Goal: Transaction & Acquisition: Purchase product/service

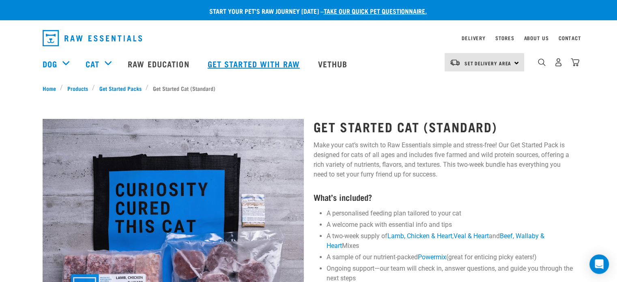
click at [230, 67] on link "Get started with Raw" at bounding box center [255, 63] width 110 height 32
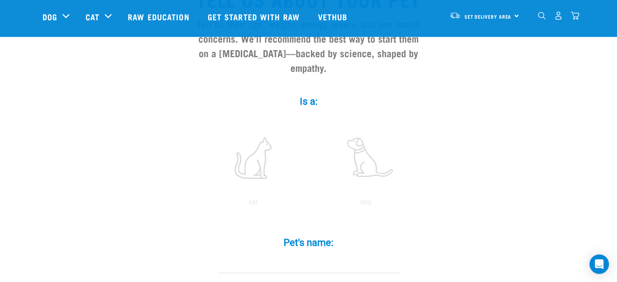
scroll to position [95, 0]
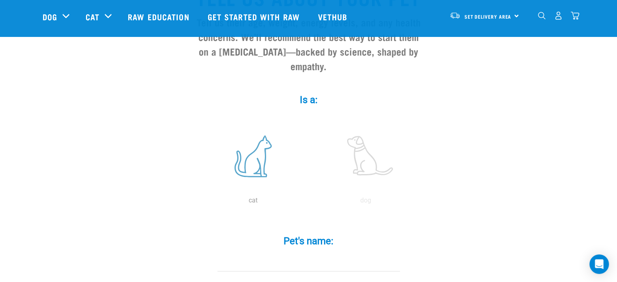
click at [253, 156] on label at bounding box center [253, 156] width 110 height 69
click at [197, 202] on input "radio" at bounding box center [197, 202] width 0 height 0
click at [314, 253] on input "Pet's name: *" at bounding box center [308, 262] width 183 height 18
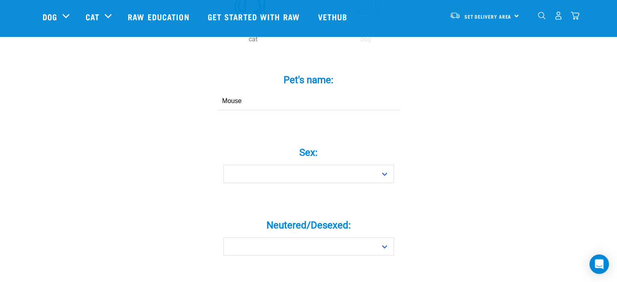
scroll to position [260, 0]
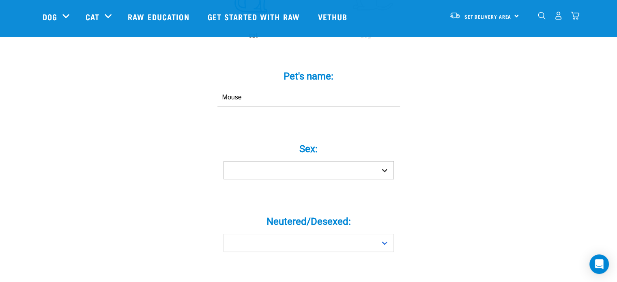
type input "Mouse"
click at [339, 161] on select "Boy Girl" at bounding box center [308, 170] width 170 height 18
select select "boy"
click at [223, 161] on select "Boy Girl" at bounding box center [308, 170] width 170 height 18
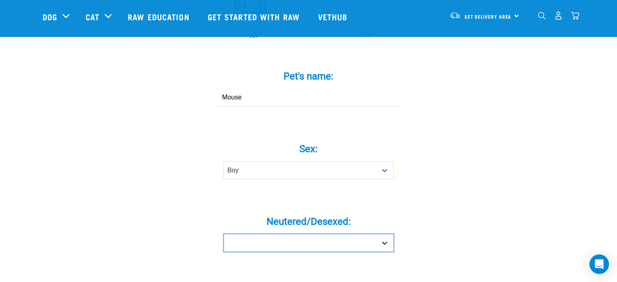
click at [279, 234] on select "Yes No" at bounding box center [308, 243] width 170 height 18
select select "yes"
click at [223, 234] on select "Yes No" at bounding box center [308, 243] width 170 height 18
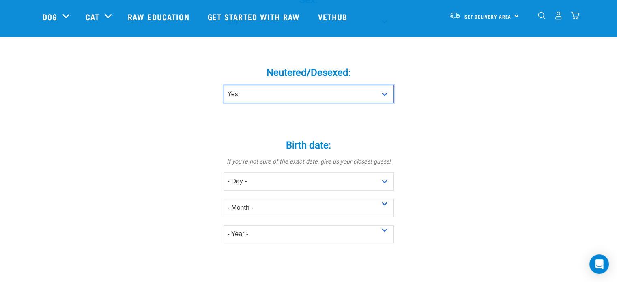
scroll to position [418, 0]
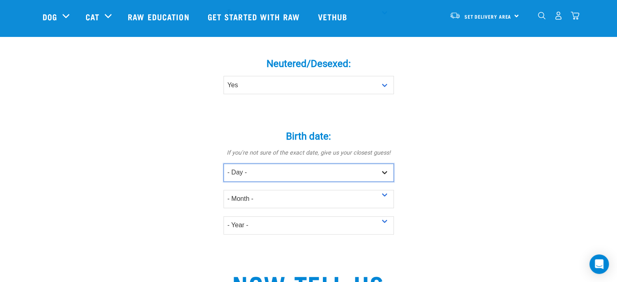
click at [368, 163] on select "- Day - 1 2 3 4 5 6 7 8 9 10 11 12 13 14 15 16 17 18 19 20 21 22 23 24 25 26 27" at bounding box center [308, 172] width 170 height 18
select select "2"
click at [223, 163] on select "- Day - 1 2 3 4 5 6 7 8 9 10 11 12 13 14 15 16 17 18 19 20 21 22 23 24 25 26 27" at bounding box center [308, 172] width 170 height 18
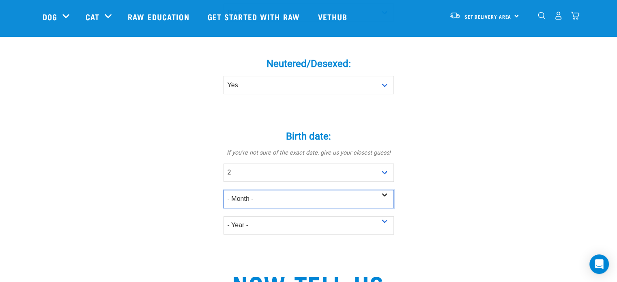
click at [276, 190] on select "- Month - January February March April May June July August September October N…" at bounding box center [308, 199] width 170 height 18
select select "June"
click at [223, 190] on select "- Month - January February March April May June July August September October N…" at bounding box center [308, 199] width 170 height 18
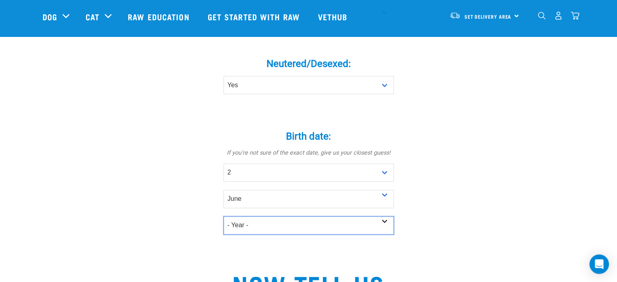
click at [256, 216] on select "- Year - 2025 2024 2023 2022 2021 2020 2019 2018 2017 2016 2015 2014 2013 2012" at bounding box center [308, 225] width 170 height 18
select select "2023"
click at [223, 216] on select "- Year - 2025 2024 2023 2022 2021 2020 2019 2018 2017 2016 2015 2014 2013 2012" at bounding box center [308, 225] width 170 height 18
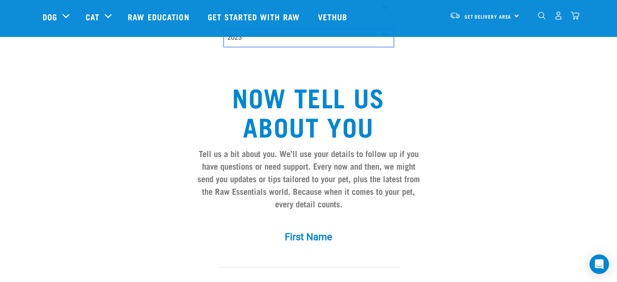
scroll to position [648, 0]
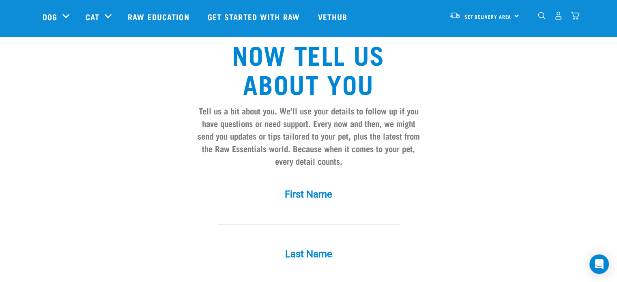
click at [318, 206] on input "First Name *" at bounding box center [308, 215] width 183 height 18
type input "Leah"
type input "Foenander"
type input "[PERSON_NAME][EMAIL_ADDRESS][DOMAIN_NAME]"
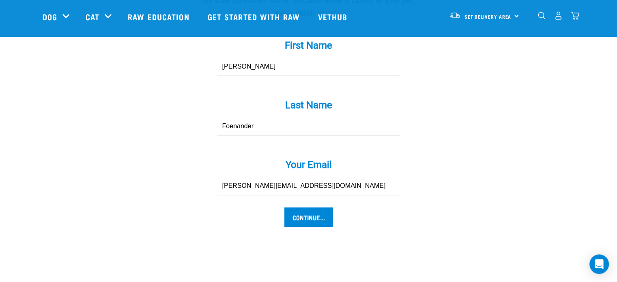
scroll to position [798, 0]
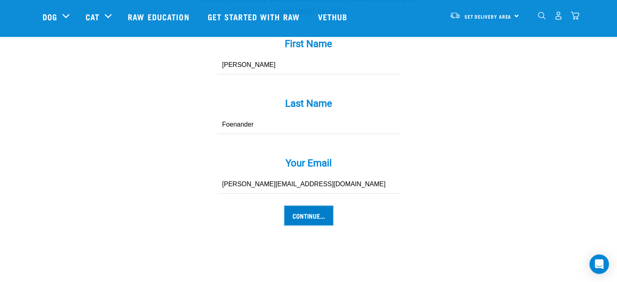
click at [296, 206] on input "Continue..." at bounding box center [308, 215] width 49 height 19
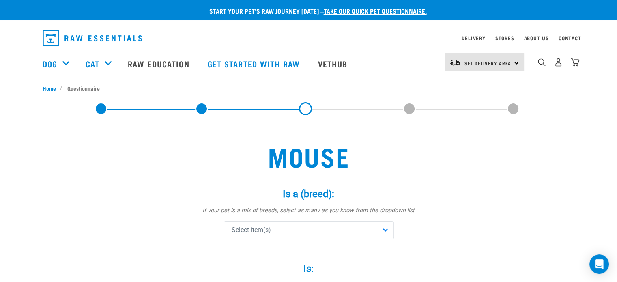
click at [310, 235] on div "Select item(s)" at bounding box center [308, 230] width 170 height 18
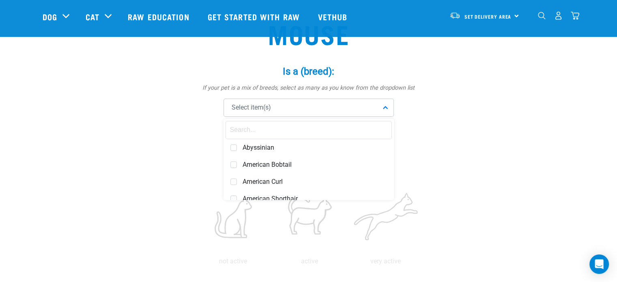
scroll to position [117, 0]
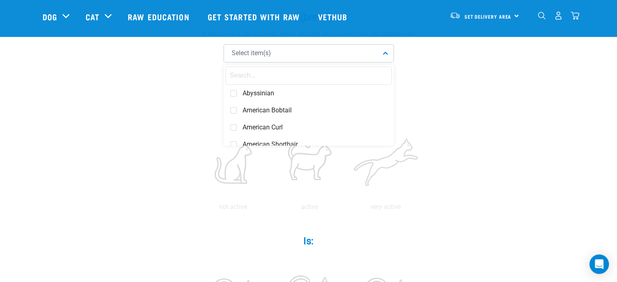
click at [355, 72] on input "text" at bounding box center [309, 76] width 166 height 18
type input "d"
click at [278, 103] on div "Domestic Shorthair" at bounding box center [309, 110] width 166 height 17
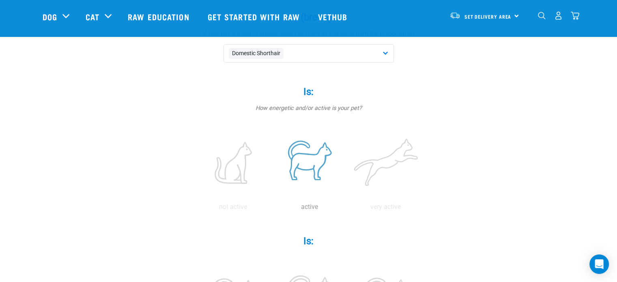
click at [303, 168] on label at bounding box center [309, 162] width 73 height 69
click at [271, 209] on input "radio" at bounding box center [271, 209] width 0 height 0
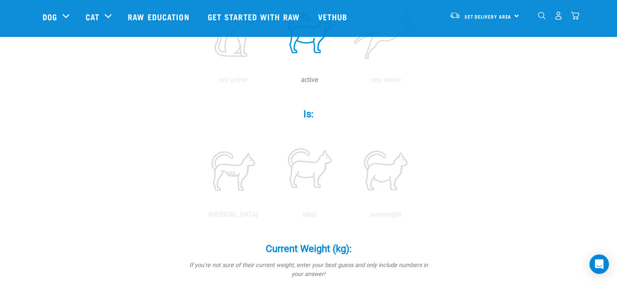
scroll to position [245, 0]
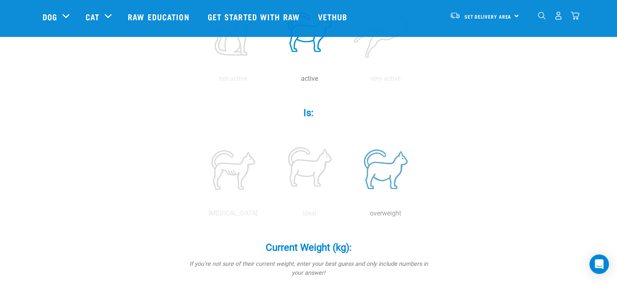
click at [389, 165] on label at bounding box center [385, 169] width 73 height 69
click at [348, 215] on input "radio" at bounding box center [348, 215] width 0 height 0
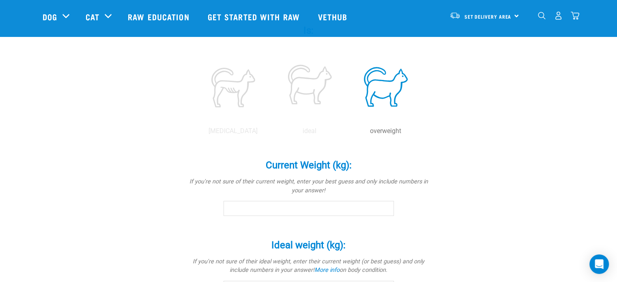
scroll to position [329, 0]
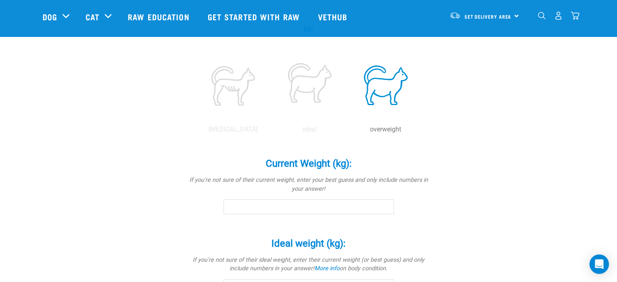
click at [286, 211] on input "Current Weight (kg): *" at bounding box center [308, 206] width 170 height 15
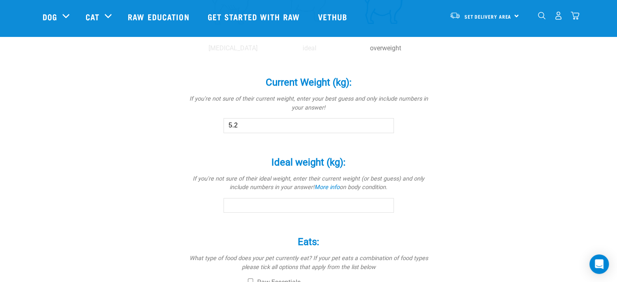
scroll to position [438, 0]
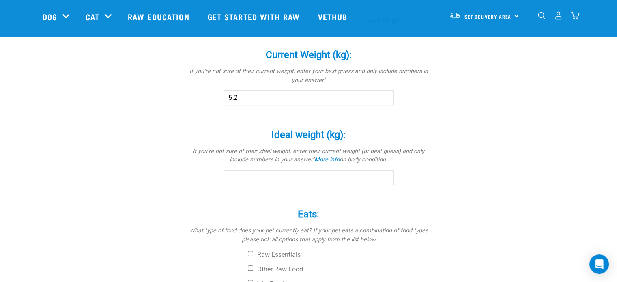
type input "5.2"
click at [277, 176] on input "Ideal weight (kg): *" at bounding box center [308, 177] width 170 height 15
type input "4"
drag, startPoint x: 265, startPoint y: 179, endPoint x: 180, endPoint y: 183, distance: 85.3
click at [180, 183] on div "Mouse Is a (breed): * If your pet is a mix of breeds, select as many as you kno…" at bounding box center [309, 1] width 532 height 749
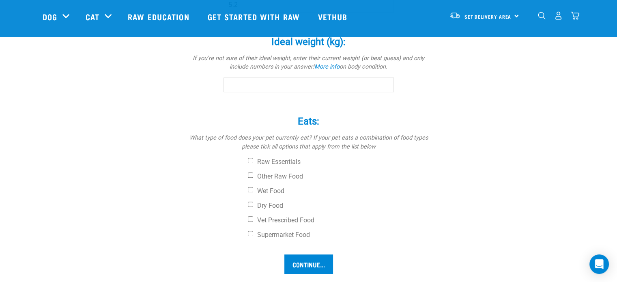
scroll to position [533, 0]
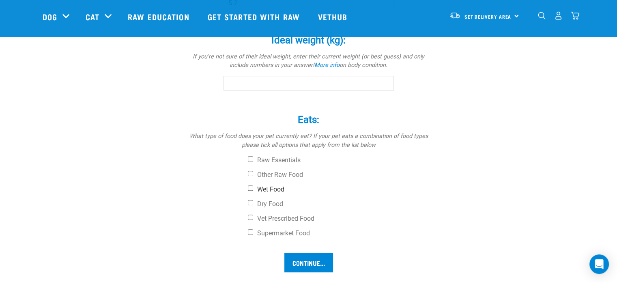
click at [251, 188] on input "Wet Food" at bounding box center [250, 187] width 5 height 5
checkbox input "true"
click at [248, 204] on input "Dry Food" at bounding box center [250, 202] width 5 height 5
checkbox input "true"
drag, startPoint x: 250, startPoint y: 234, endPoint x: 255, endPoint y: 234, distance: 4.5
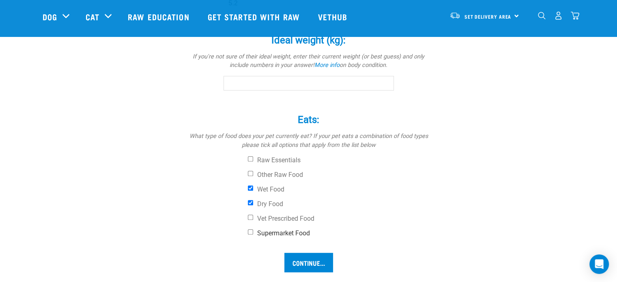
click at [250, 234] on label "Supermarket Food" at bounding box center [339, 233] width 183 height 8
click at [250, 234] on input "Supermarket Food" at bounding box center [250, 231] width 5 height 5
checkbox input "true"
click at [318, 258] on input "Continue..." at bounding box center [308, 262] width 49 height 19
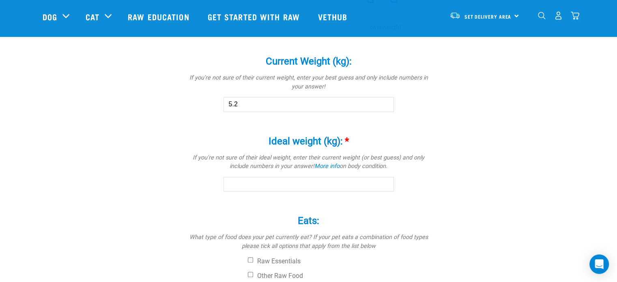
scroll to position [435, 0]
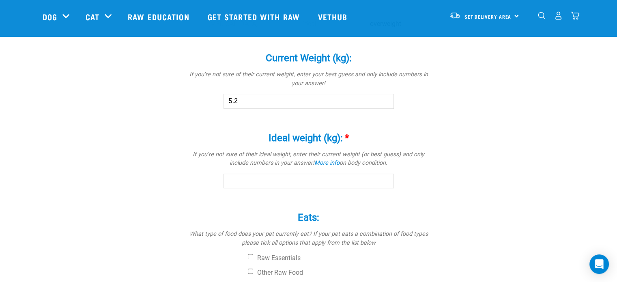
click at [372, 179] on input "Ideal weight (kg): *" at bounding box center [308, 181] width 170 height 15
click at [383, 181] on input "0.1" at bounding box center [308, 181] width 170 height 15
drag, startPoint x: 279, startPoint y: 181, endPoint x: 137, endPoint y: 196, distance: 143.1
click at [137, 196] on div "Mouse Is a (breed): * If your pet is a mix of breeds, select as many as you kno…" at bounding box center [309, 4] width 532 height 749
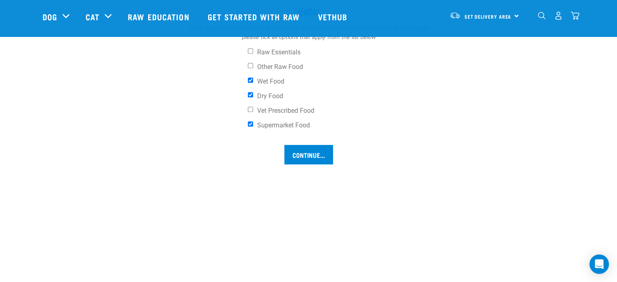
scroll to position [639, 0]
type input "4.8"
click at [303, 150] on input "Continue..." at bounding box center [308, 155] width 49 height 19
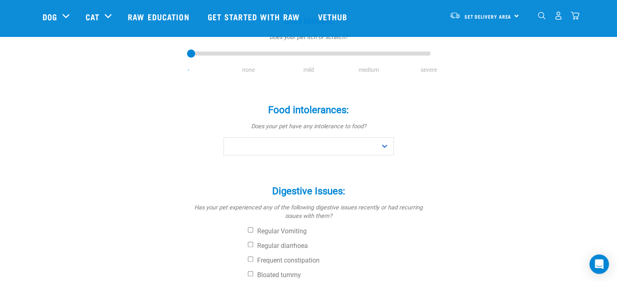
scroll to position [146, 0]
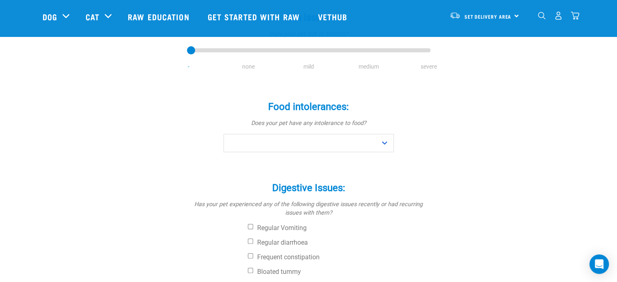
click at [247, 65] on li "none" at bounding box center [249, 66] width 60 height 9
click at [357, 145] on select "No Yes" at bounding box center [308, 143] width 170 height 18
select select "no"
click at [223, 134] on select "No Yes" at bounding box center [308, 143] width 170 height 18
click at [556, 179] on div "Does Mouse have any... Skin issues: * Does your pet itch or scratch? - none mil…" at bounding box center [309, 192] width 532 height 547
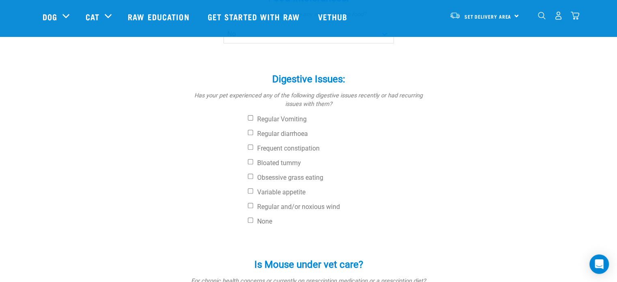
scroll to position [260, 0]
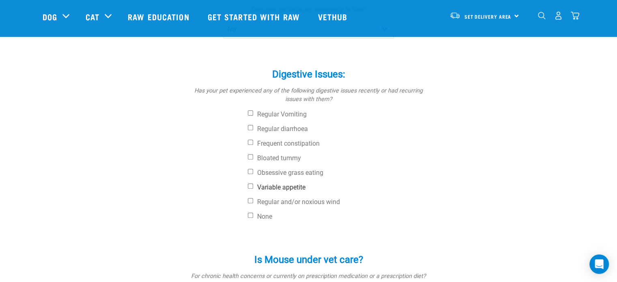
click at [251, 185] on input "Variable appetite" at bounding box center [250, 185] width 5 height 5
checkbox input "true"
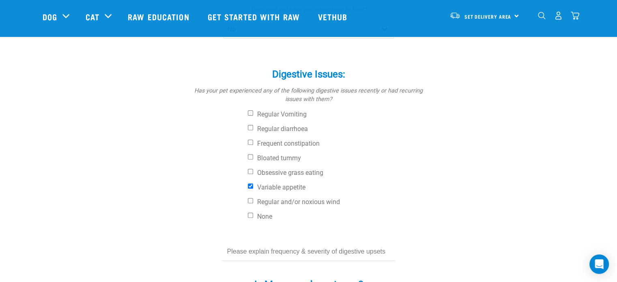
click at [555, 184] on div "Does Mouse have any... Skin issues: * Does your pet itch or scratch? - none mil…" at bounding box center [309, 92] width 532 height 572
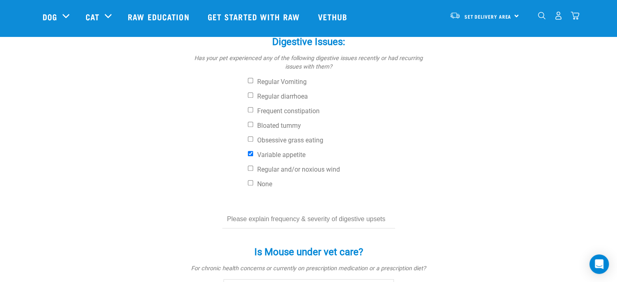
scroll to position [308, 0]
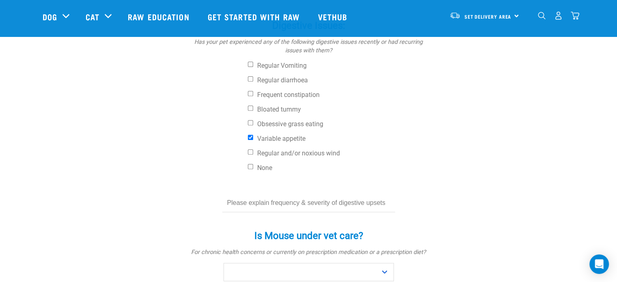
click at [303, 203] on input "text" at bounding box center [308, 203] width 173 height 18
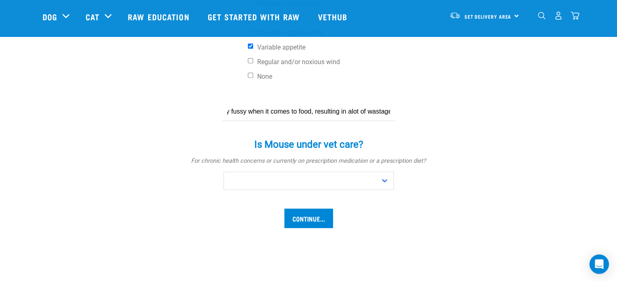
scroll to position [404, 0]
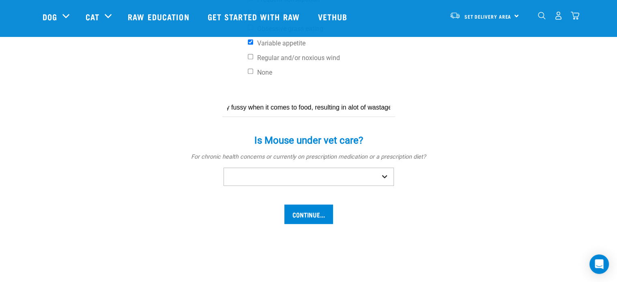
type input "Very fussy when it comes to food, resulting in alot of wastage"
click at [337, 183] on select "No Yes" at bounding box center [308, 177] width 170 height 18
select select "no"
click at [223, 168] on select "No Yes" at bounding box center [308, 177] width 170 height 18
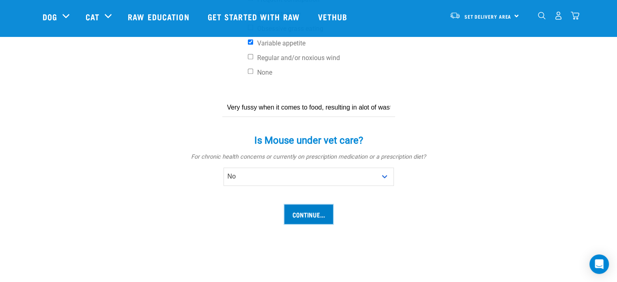
click at [311, 219] on input "Continue..." at bounding box center [308, 213] width 49 height 19
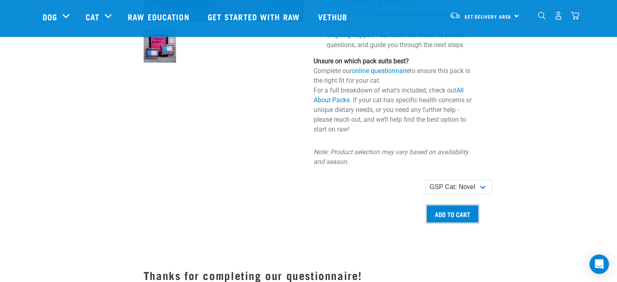
scroll to position [698, 0]
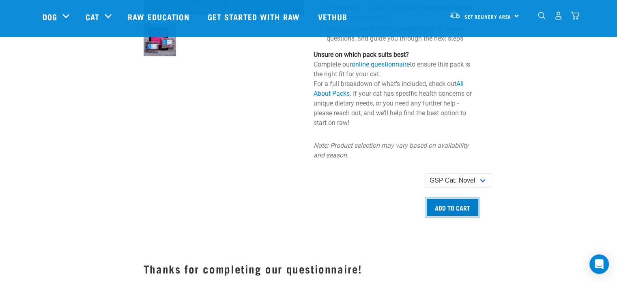
click at [460, 200] on input "Add to cart" at bounding box center [452, 207] width 54 height 19
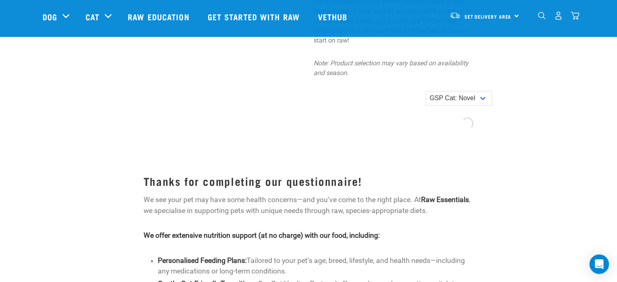
scroll to position [786, 0]
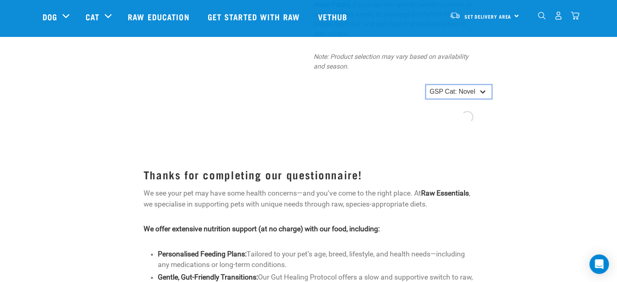
click at [483, 84] on select "GSP Cat: Novel" at bounding box center [458, 91] width 67 height 15
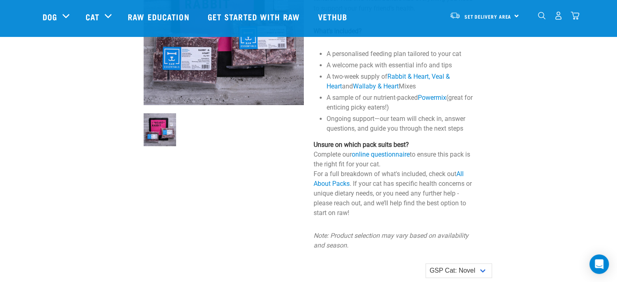
scroll to position [606, 0]
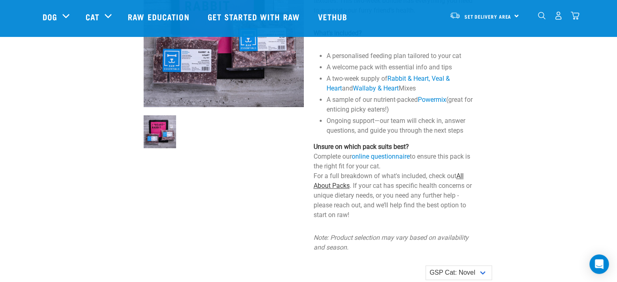
click at [462, 172] on link "All About Packs" at bounding box center [389, 180] width 150 height 17
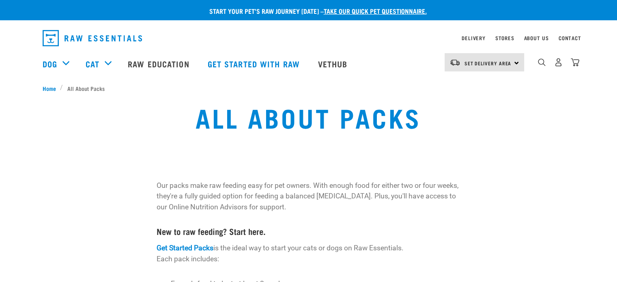
click at [590, 121] on div "All About Packs" at bounding box center [308, 123] width 607 height 52
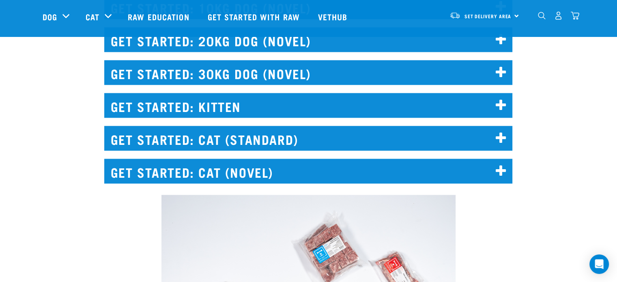
scroll to position [1184, 0]
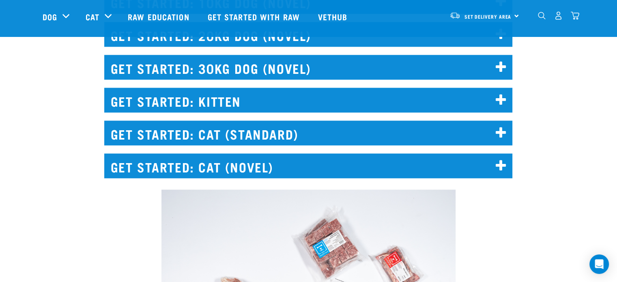
click at [488, 131] on h2 "GET STARTED: CAT (STANDARD)" at bounding box center [308, 132] width 408 height 25
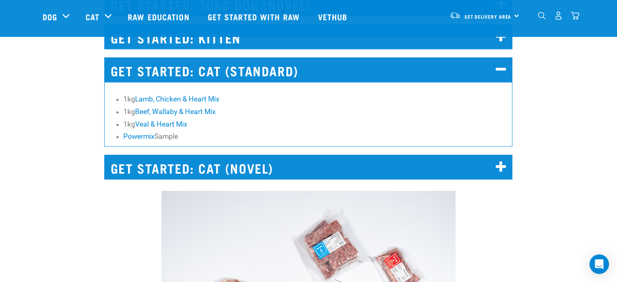
scroll to position [1240, 0]
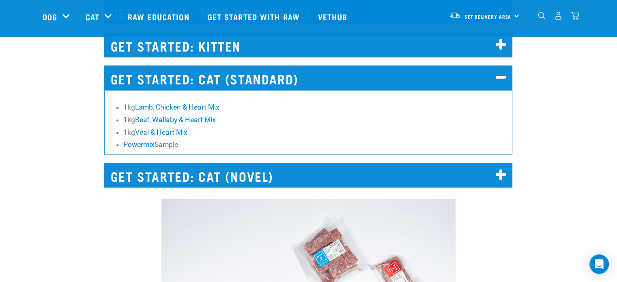
click at [500, 176] on icon at bounding box center [501, 175] width 11 height 13
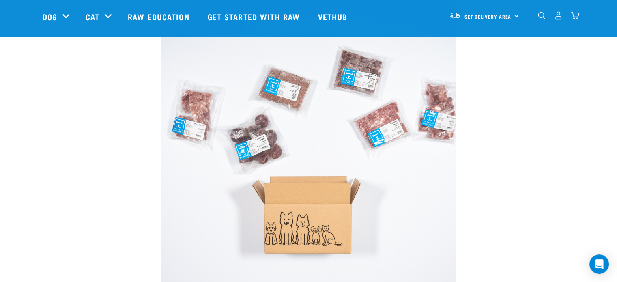
scroll to position [484, 0]
